Goal: Task Accomplishment & Management: Manage account settings

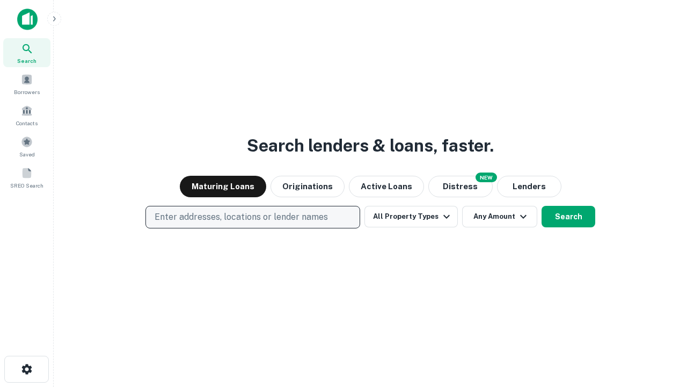
click at [252, 217] on p "Enter addresses, locations or lender names" at bounding box center [241, 216] width 173 height 13
type input "**********"
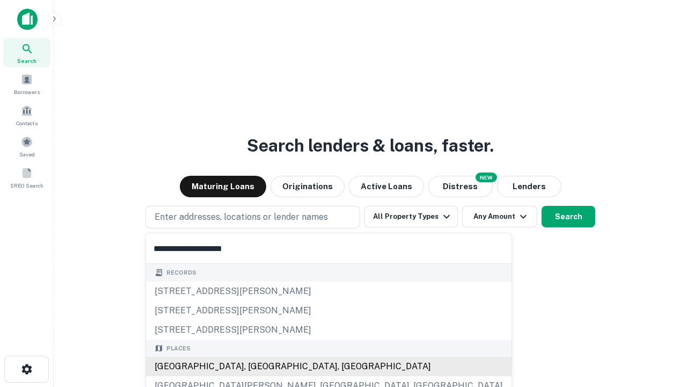
click at [257, 366] on div "Santa Monica, CA, USA" at bounding box center [329, 365] width 366 height 19
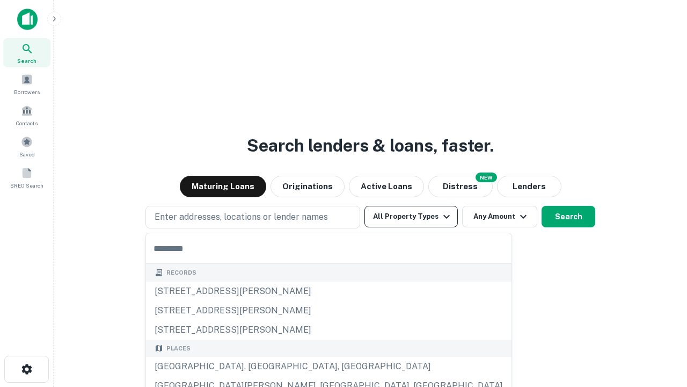
click at [411, 216] on button "All Property Types" at bounding box center [411, 216] width 93 height 21
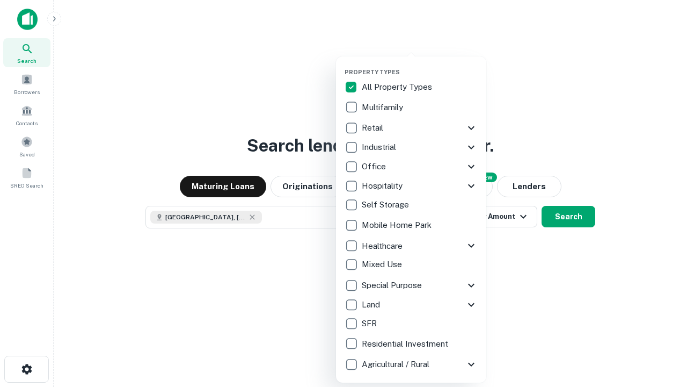
click at [420, 65] on button "button" at bounding box center [420, 65] width 150 height 1
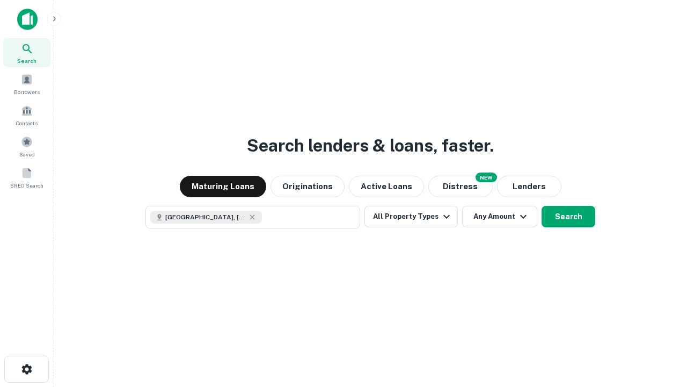
scroll to position [17, 0]
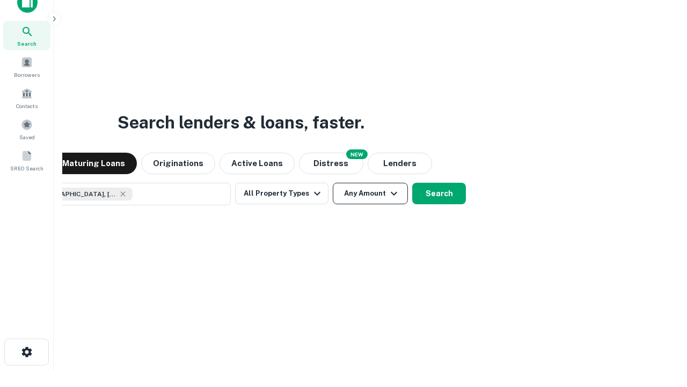
click at [333, 183] on button "Any Amount" at bounding box center [370, 193] width 75 height 21
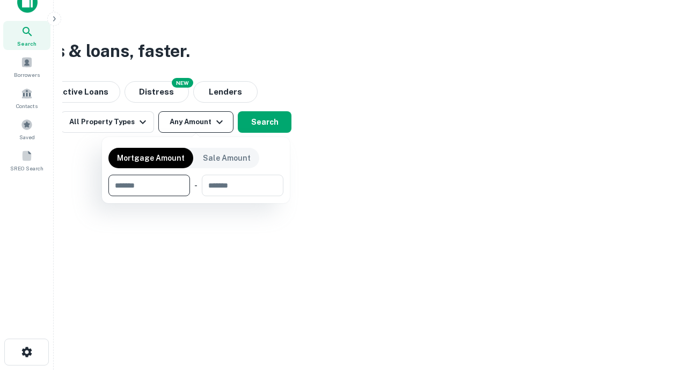
type input "*******"
click at [196, 196] on button "button" at bounding box center [195, 196] width 175 height 1
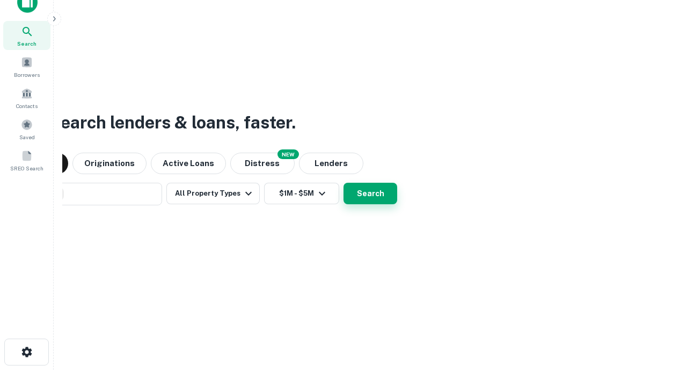
click at [344, 183] on button "Search" at bounding box center [371, 193] width 54 height 21
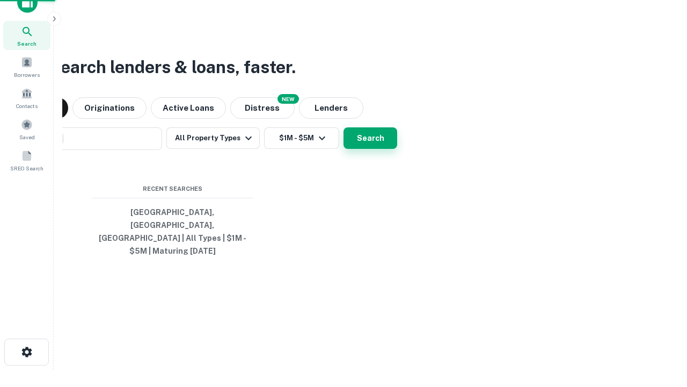
scroll to position [35, 304]
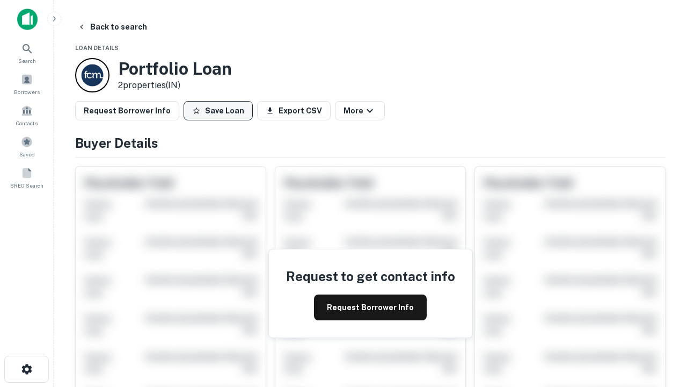
click at [218, 111] on button "Save Loan" at bounding box center [218, 110] width 69 height 19
click at [221, 111] on button "Loan Saved" at bounding box center [221, 110] width 74 height 19
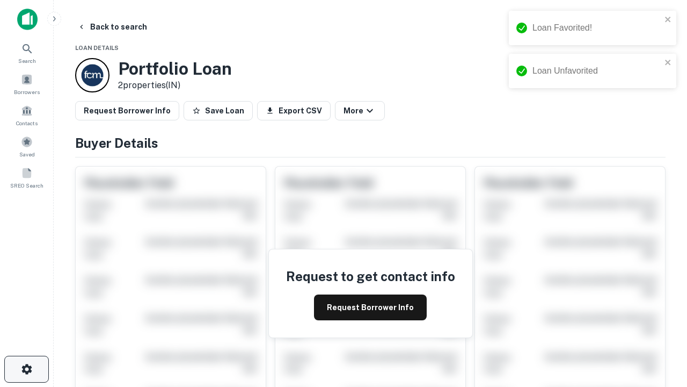
click at [26, 369] on icon "button" at bounding box center [26, 368] width 13 height 13
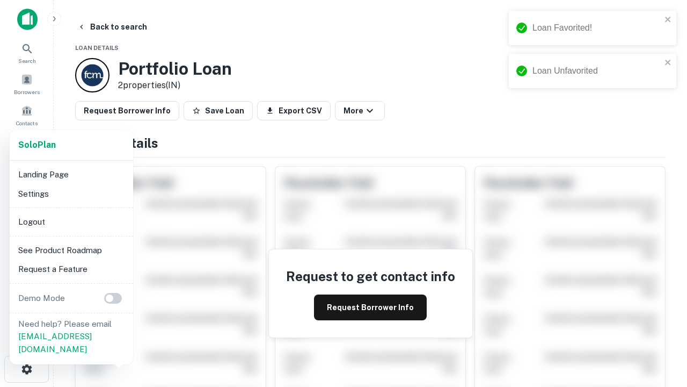
click at [71, 221] on li "Logout" at bounding box center [71, 221] width 115 height 19
